Goal: Check status: Check status

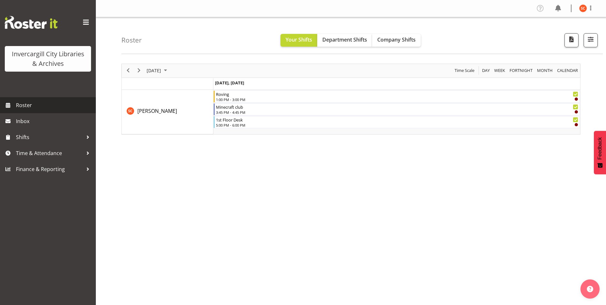
click at [20, 104] on span "Roster" at bounding box center [54, 105] width 77 height 10
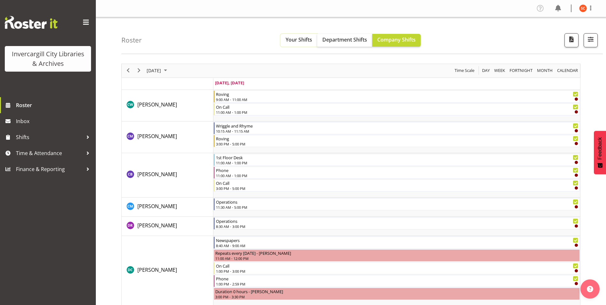
click at [299, 40] on span "Your Shifts" at bounding box center [299, 39] width 27 height 7
